Goal: Subscribe to service/newsletter

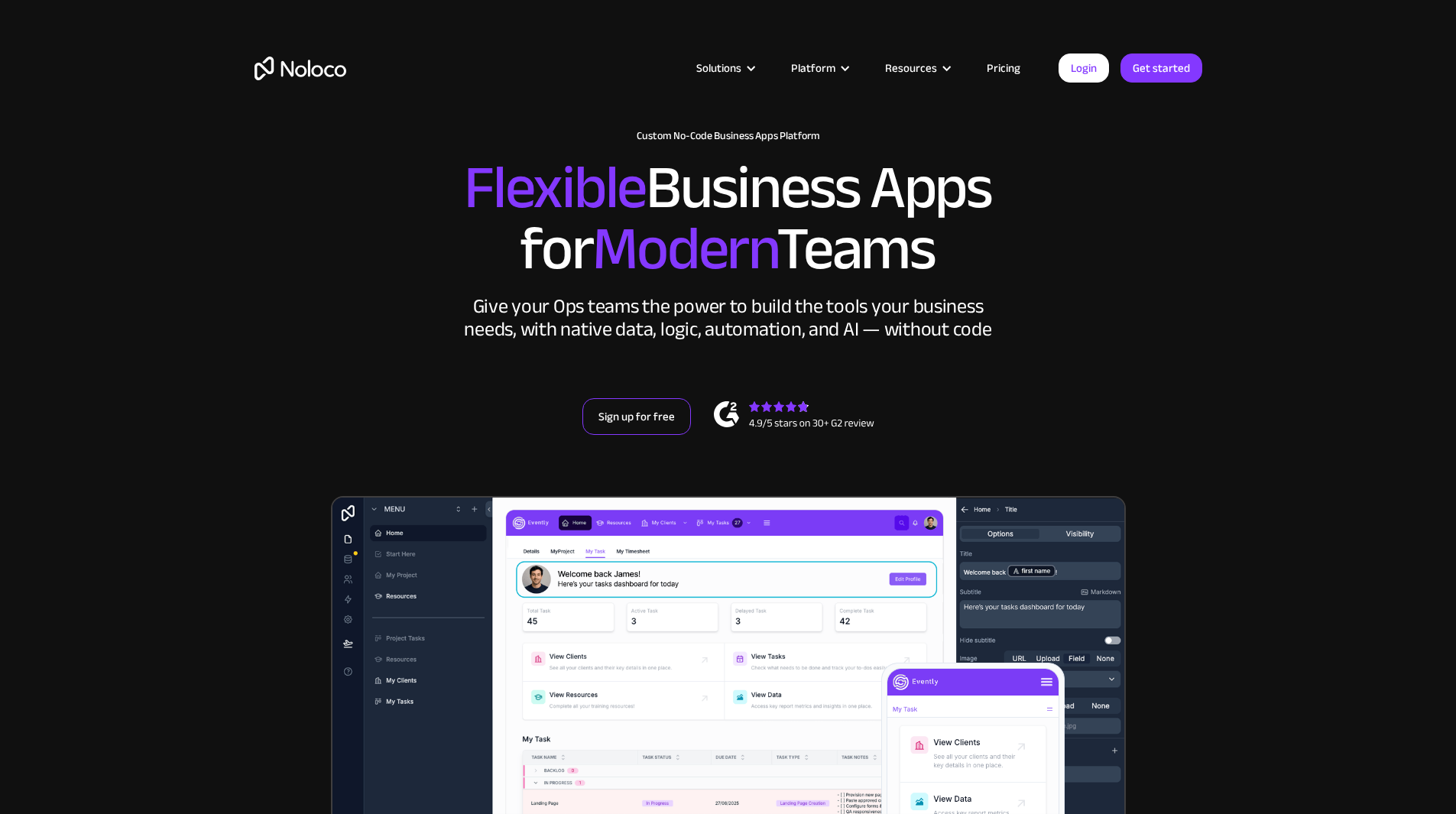
click at [653, 435] on link "Sign up for free" at bounding box center [637, 417] width 108 height 37
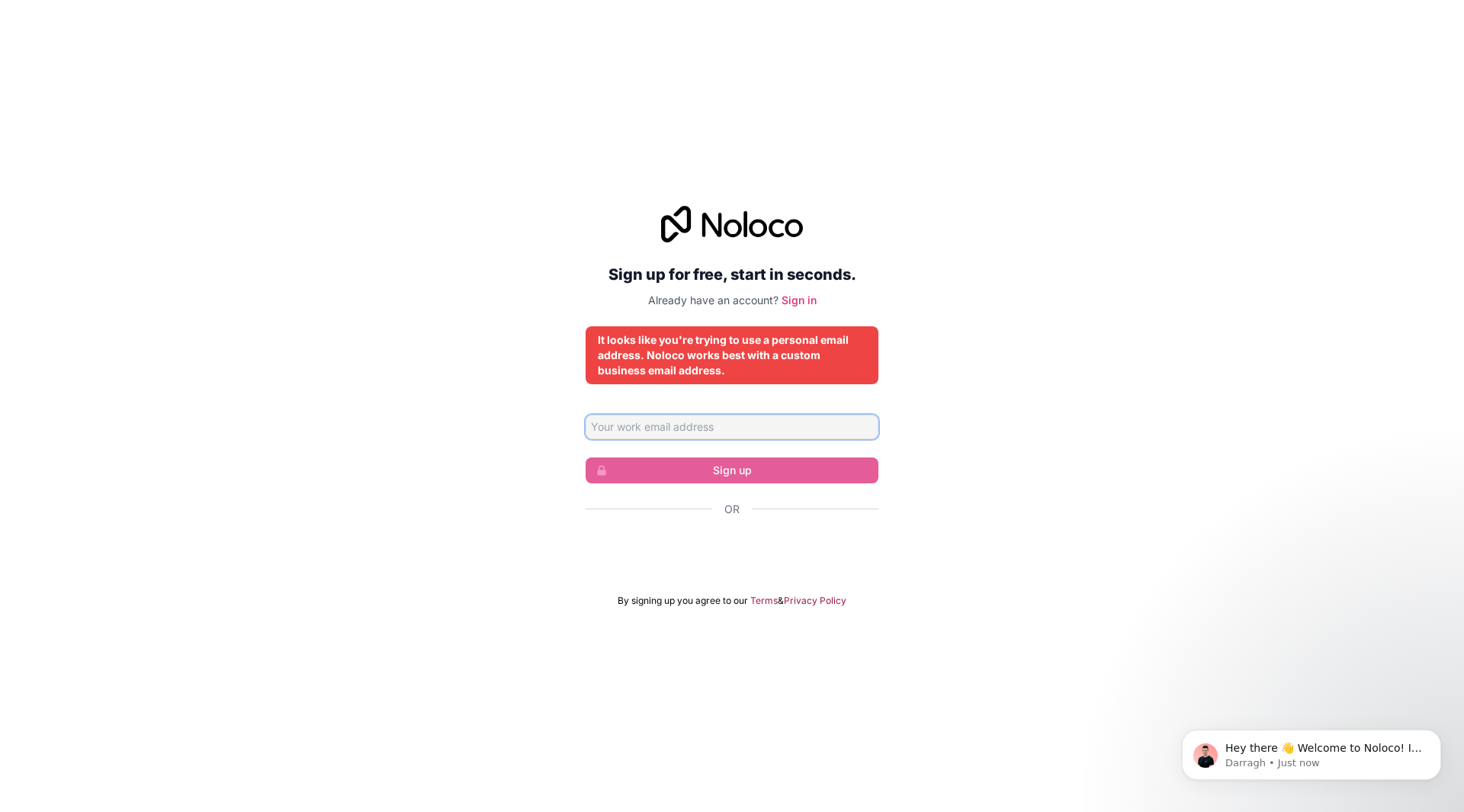
click at [736, 430] on input "Email address" at bounding box center [732, 427] width 293 height 25
type input "agilen.chelumbrun@dayforce.com"
click at [726, 328] on div "It looks like you're trying to use a personal email address. Noloco works best …" at bounding box center [732, 355] width 293 height 58
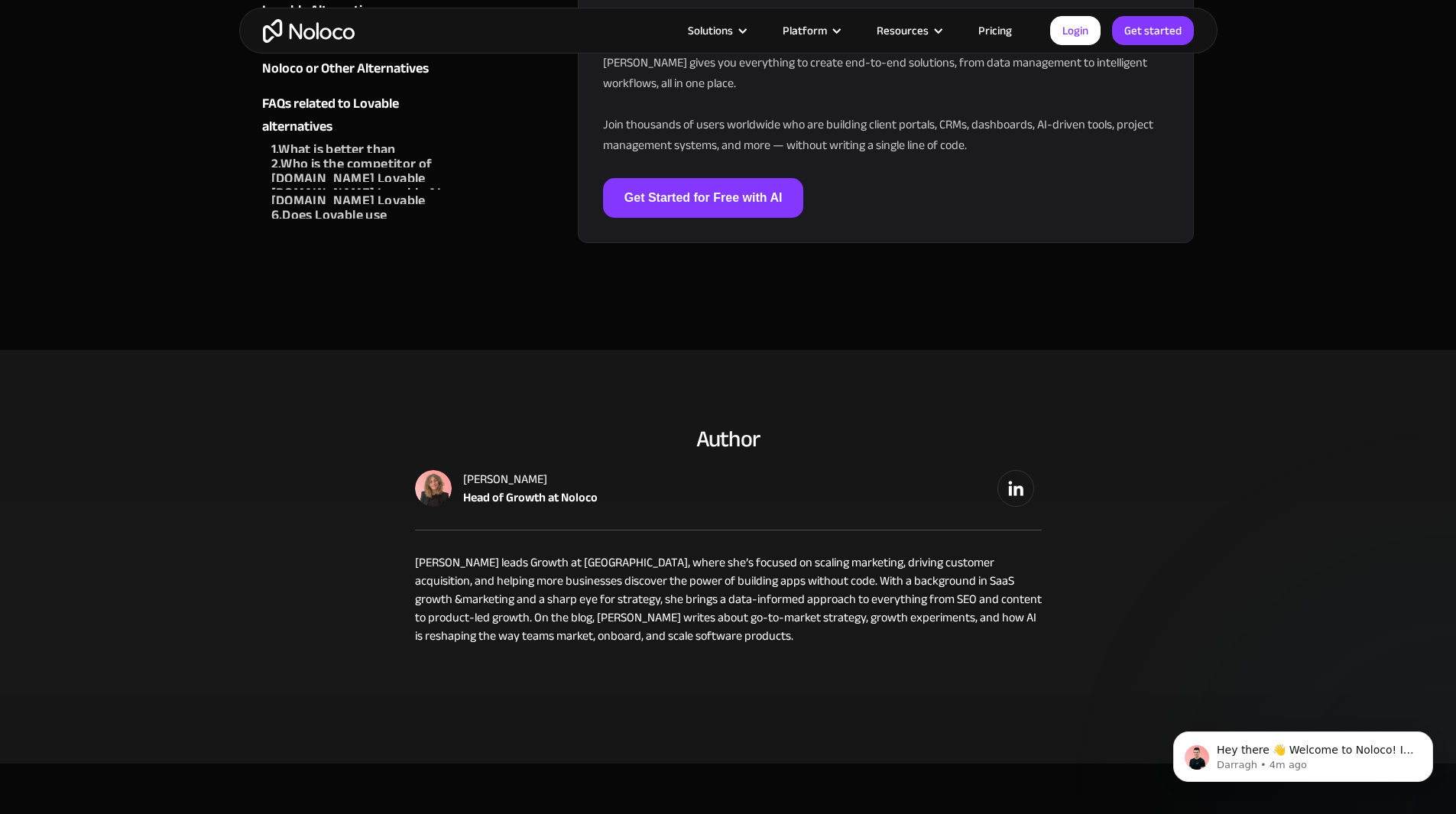
scroll to position [4968, 0]
